Goal: Find contact information: Find contact information

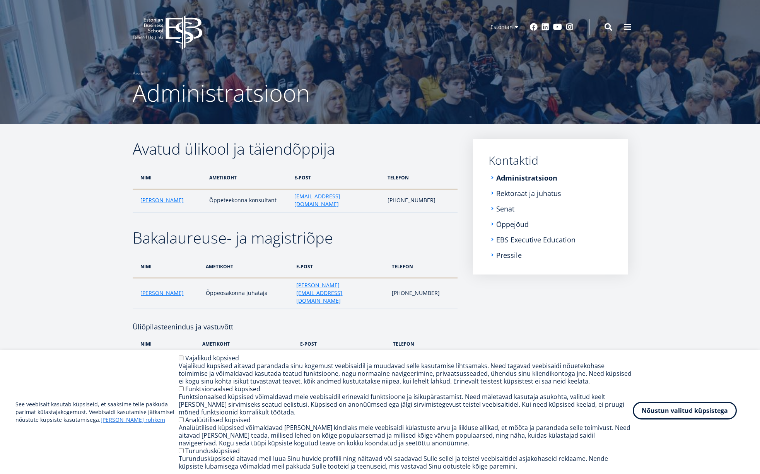
click at [696, 407] on button "Nõustun valitud küpsistega" at bounding box center [685, 411] width 104 height 18
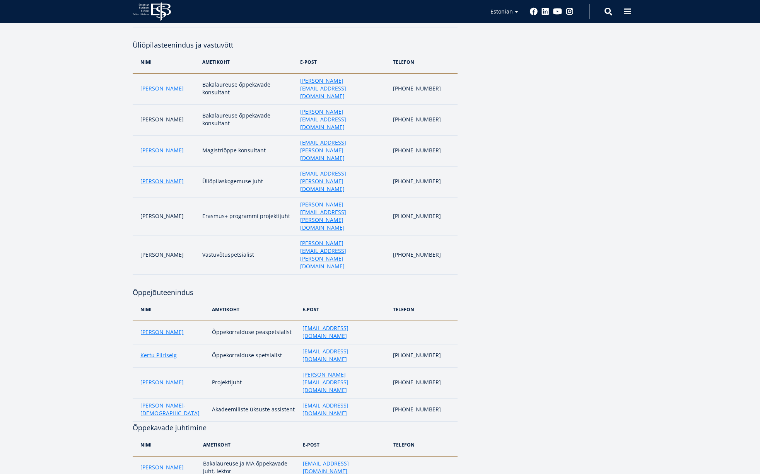
scroll to position [283, 0]
click at [277, 273] on h4 "Õppejõuteenindus" at bounding box center [295, 284] width 325 height 23
click at [162, 176] on link "[PERSON_NAME]" at bounding box center [161, 180] width 43 height 8
